Goal: Information Seeking & Learning: Find specific fact

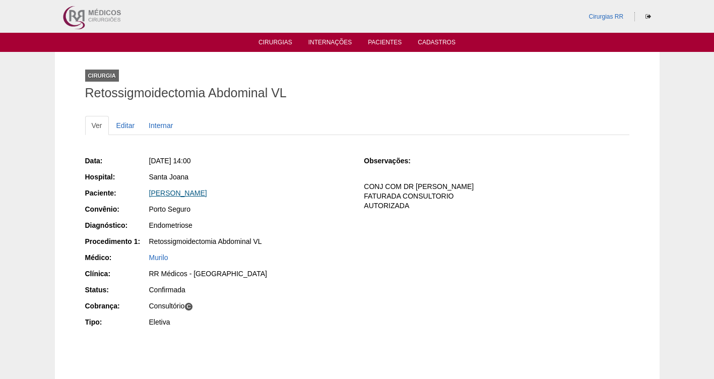
click at [172, 192] on link "[PERSON_NAME]" at bounding box center [178, 193] width 58 height 8
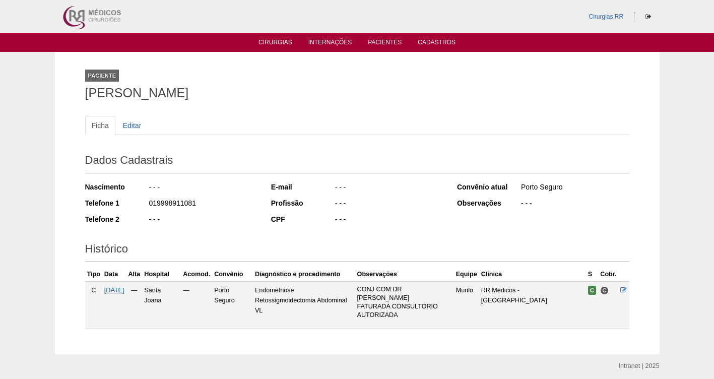
click at [112, 290] on span "[DATE]" at bounding box center [114, 290] width 20 height 7
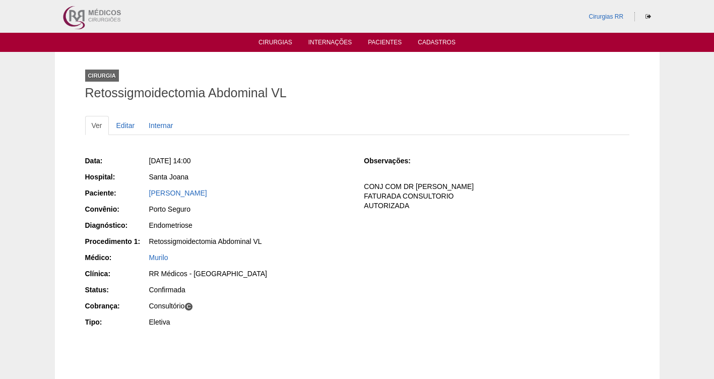
drag, startPoint x: 251, startPoint y: 197, endPoint x: 145, endPoint y: 195, distance: 106.8
click at [145, 195] on div "Paciente: Denizia Neves Lima" at bounding box center [217, 194] width 265 height 13
copy div "Paciente: Denizia Neves Lima"
